Goal: Find specific page/section: Find specific page/section

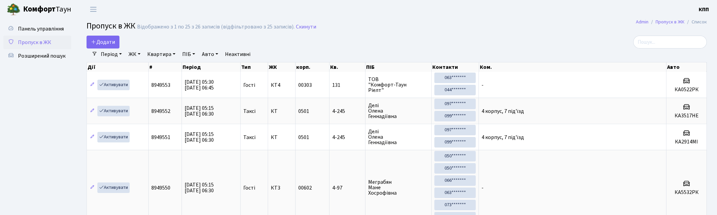
select select "25"
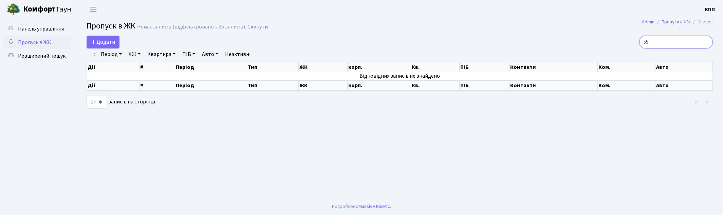
type input "5"
type input "2"
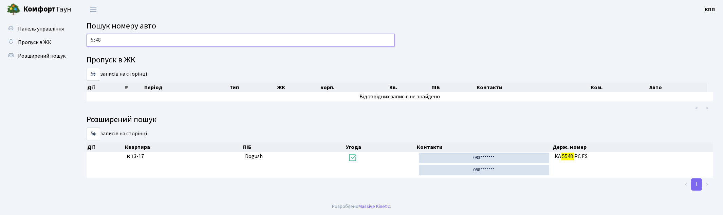
click at [150, 40] on input "5548" at bounding box center [241, 40] width 308 height 13
type input "5"
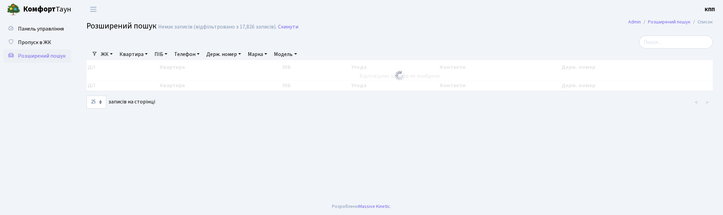
select select "25"
click at [130, 52] on link "Квартира" at bounding box center [134, 55] width 34 height 12
click at [134, 69] on input "text" at bounding box center [137, 67] width 40 height 13
type input "2-52"
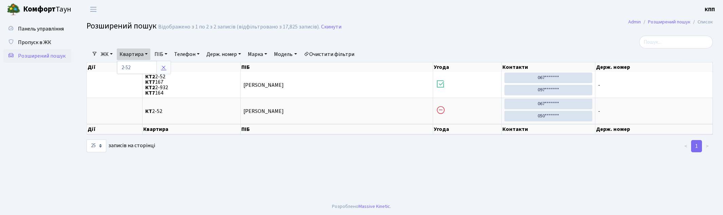
click at [164, 66] on icon at bounding box center [163, 67] width 5 height 5
